Goal: Task Accomplishment & Management: Use online tool/utility

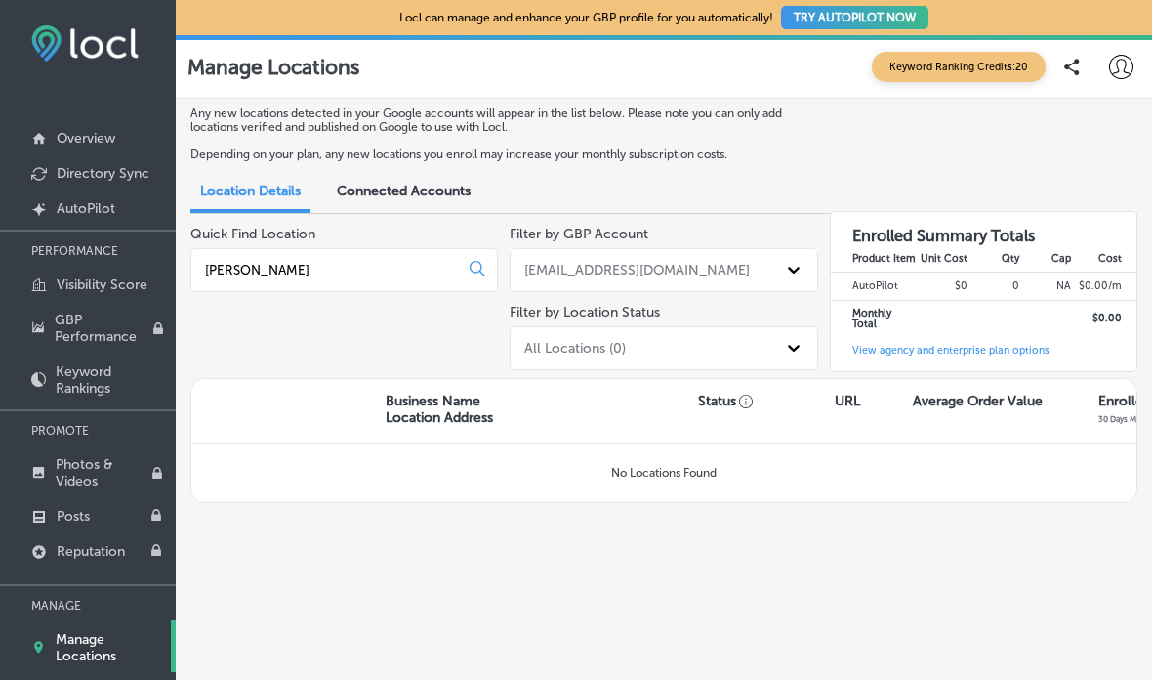
click at [83, 135] on p "Overview" at bounding box center [86, 138] width 59 height 17
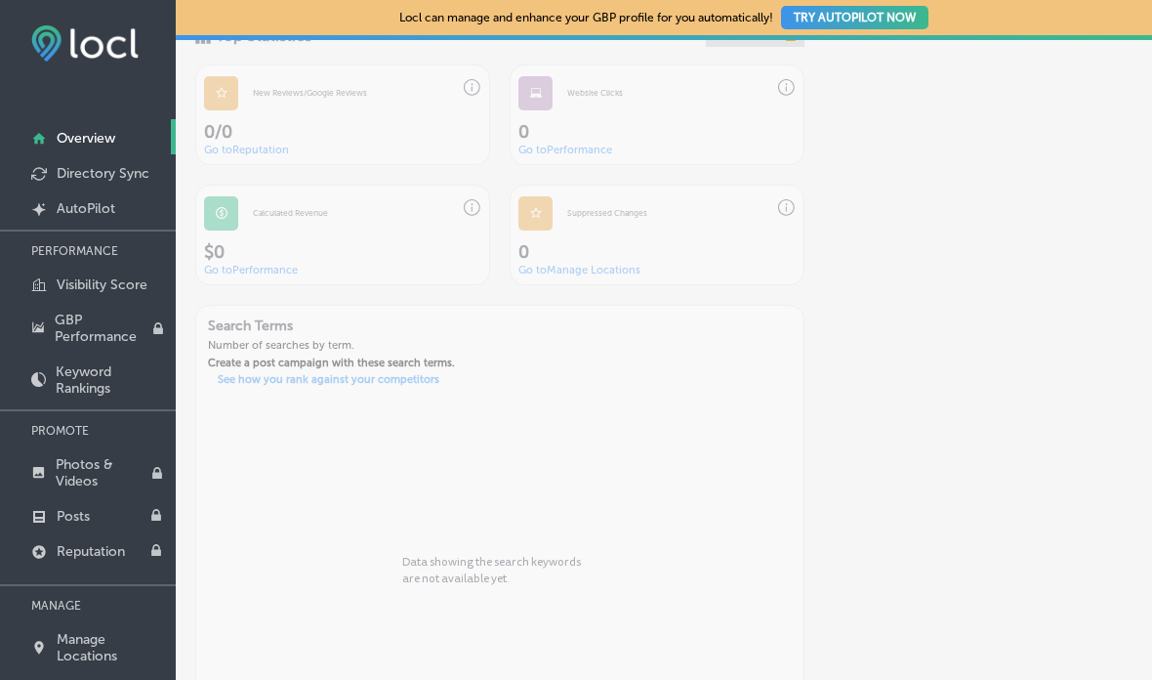
scroll to position [1508, 0]
click at [82, 211] on p "AutoPilot" at bounding box center [86, 208] width 59 height 17
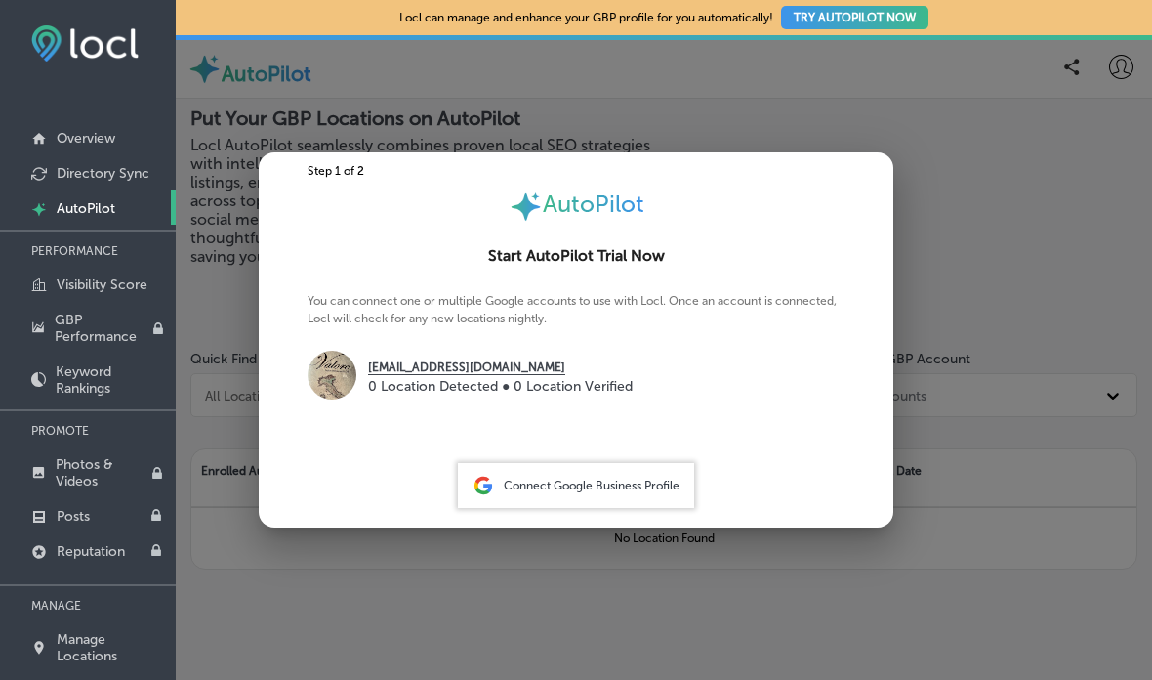
click at [757, 391] on div "[EMAIL_ADDRESS][DOMAIN_NAME] 0 Location Detected ● 0 Location Verified" at bounding box center [576, 378] width 537 height 54
click at [610, 481] on span "Connect Google Business Profile" at bounding box center [592, 485] width 176 height 14
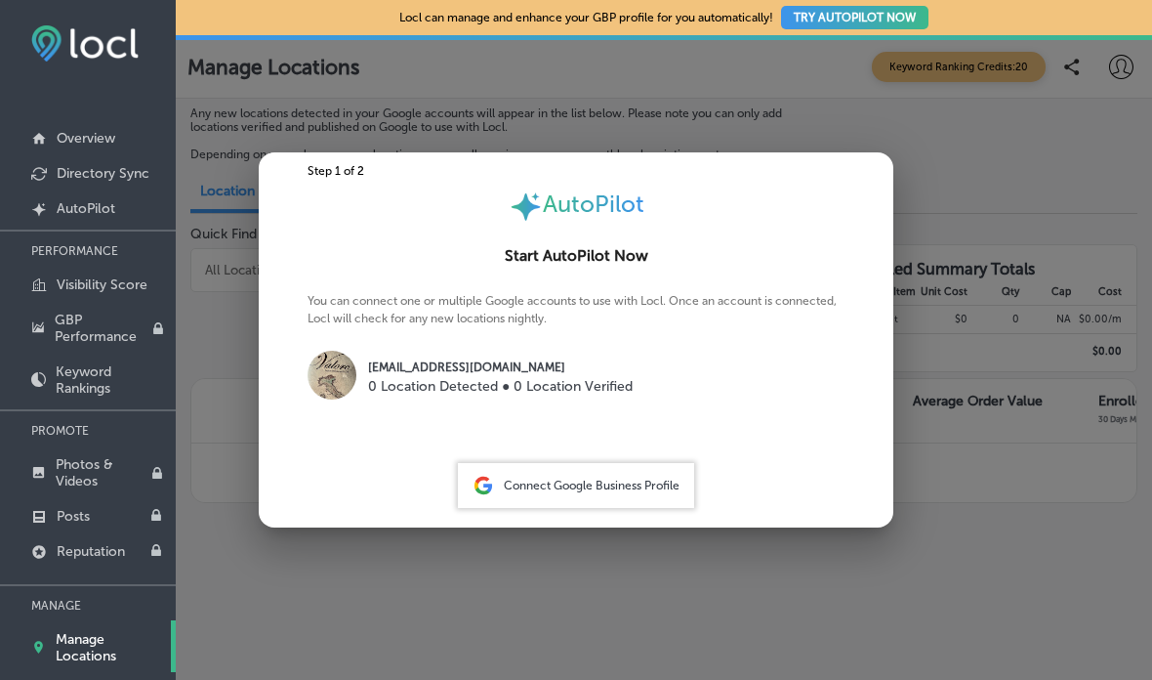
click at [902, 13] on button "TRY AUTOPILOT NOW" at bounding box center [854, 17] width 147 height 23
click at [867, 21] on button "TRY AUTOPILOT NOW" at bounding box center [854, 17] width 147 height 23
click at [645, 490] on span "Connect Google Business Profile" at bounding box center [592, 485] width 176 height 14
